Goal: Task Accomplishment & Management: Use online tool/utility

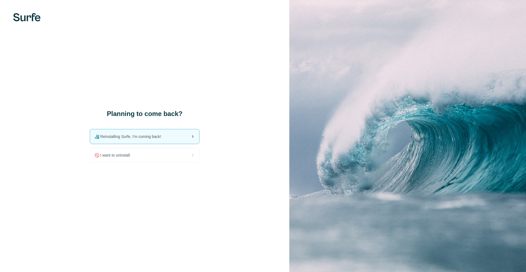
click at [181, 136] on div "🏄🏻‍♂️ Reinstalling Surfe, I'm coming back!" at bounding box center [144, 136] width 109 height 14
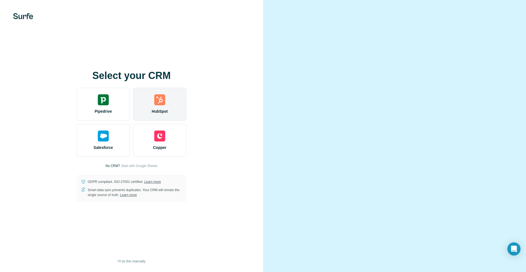
click at [168, 93] on div "HubSpot" at bounding box center [159, 104] width 53 height 33
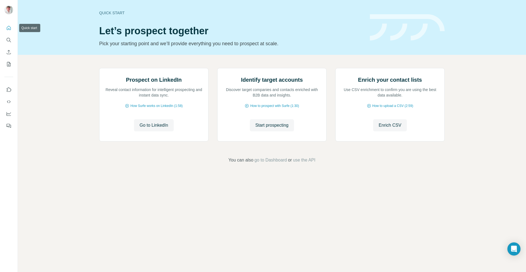
click at [9, 28] on icon "Quick start" at bounding box center [8, 27] width 5 height 5
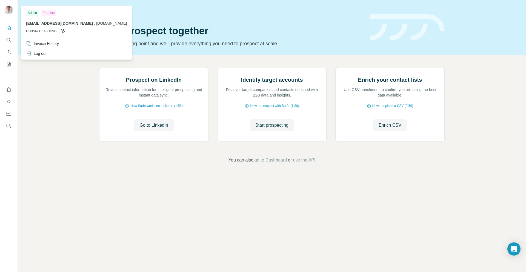
click at [8, 10] on img at bounding box center [8, 9] width 9 height 9
click at [7, 26] on icon "Quick start" at bounding box center [8, 27] width 5 height 5
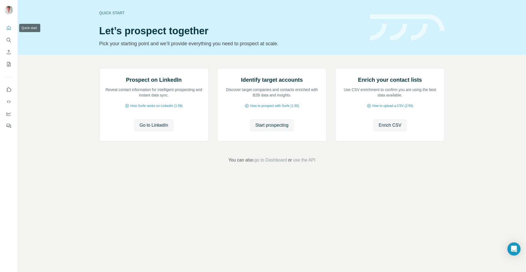
click at [7, 25] on icon "Quick start" at bounding box center [8, 27] width 5 height 5
